Goal: Transaction & Acquisition: Subscribe to service/newsletter

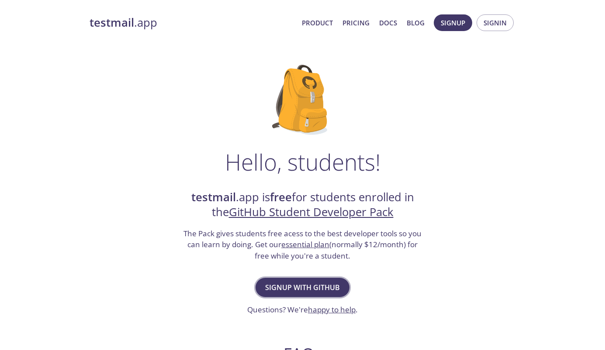
click at [312, 283] on span "Signup with GitHub" at bounding box center [302, 287] width 75 height 12
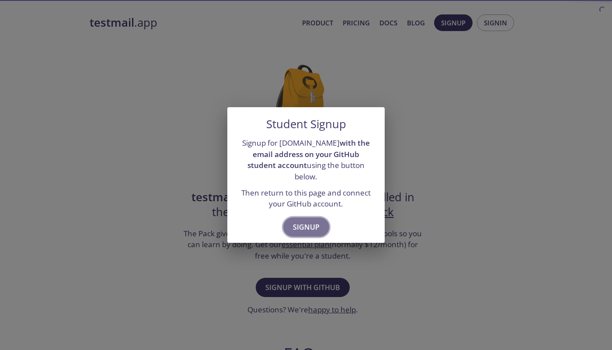
click at [306, 226] on span "Signup" at bounding box center [306, 227] width 27 height 12
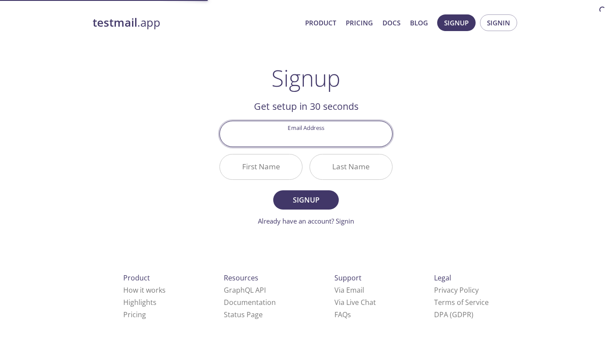
click at [296, 134] on input "Email Address" at bounding box center [306, 133] width 172 height 25
paste input "my-educational-[EMAIL_ADDRESS][DOMAIN_NAME]"
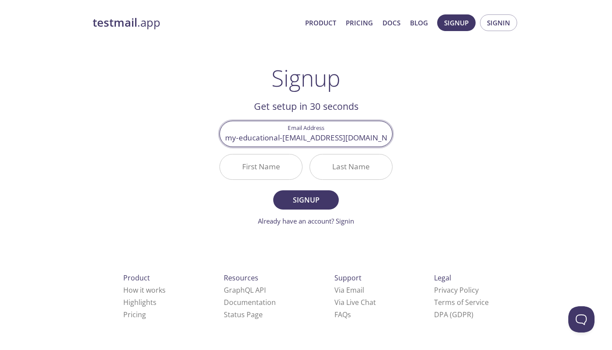
type input "my-educational-[EMAIL_ADDRESS][DOMAIN_NAME]"
click at [269, 171] on input "First Name" at bounding box center [261, 166] width 82 height 25
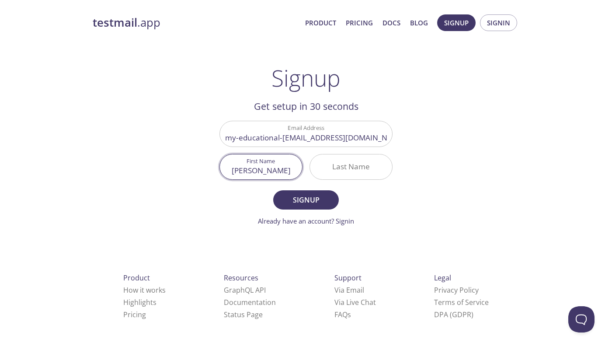
type input "[PERSON_NAME]"
click at [359, 169] on input "Last Name" at bounding box center [351, 166] width 82 height 25
type input ";"
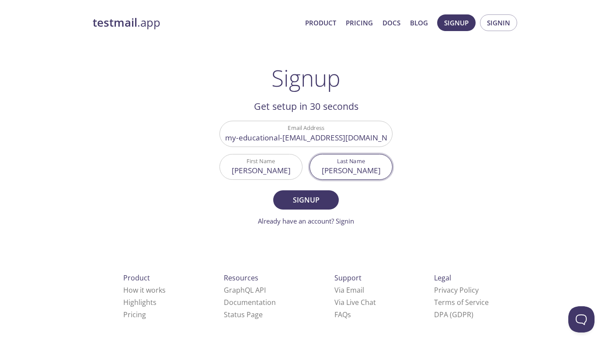
type input "[PERSON_NAME]"
click at [273, 190] on button "Signup" at bounding box center [306, 199] width 66 height 19
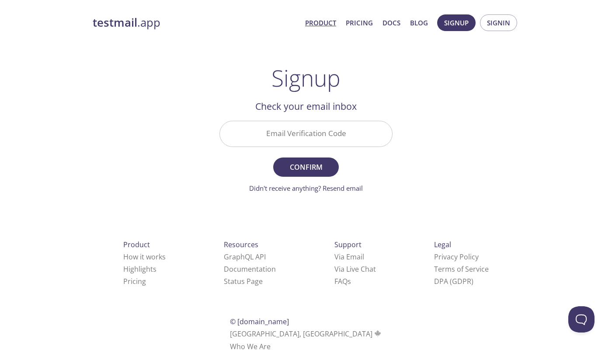
click at [332, 26] on link "Product" at bounding box center [320, 22] width 31 height 11
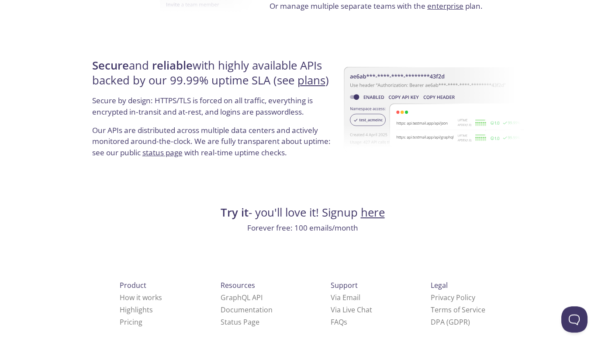
scroll to position [1649, 0]
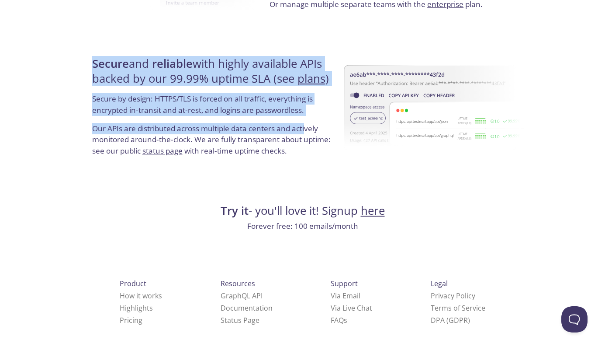
drag, startPoint x: 92, startPoint y: 57, endPoint x: 248, endPoint y: 122, distance: 169.0
click at [227, 119] on p "Secure by design: HTTPS/TLS is forced on all traffic, everything is encrypted i…" at bounding box center [214, 107] width 244 height 29
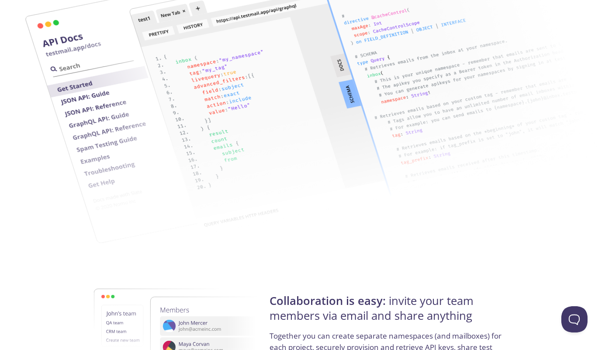
scroll to position [0, 0]
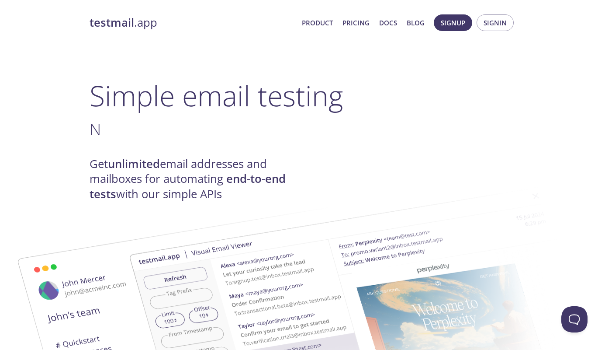
click at [350, 31] on span "Product Pricing Docs Blog" at bounding box center [363, 22] width 132 height 21
click at [355, 27] on link "Pricing" at bounding box center [356, 22] width 27 height 11
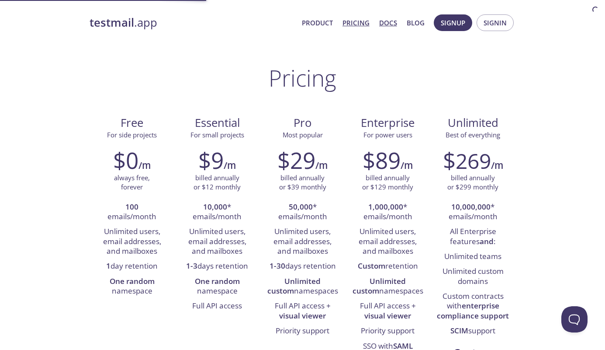
click at [391, 25] on link "Docs" at bounding box center [388, 22] width 18 height 11
